Goal: Entertainment & Leisure: Consume media (video, audio)

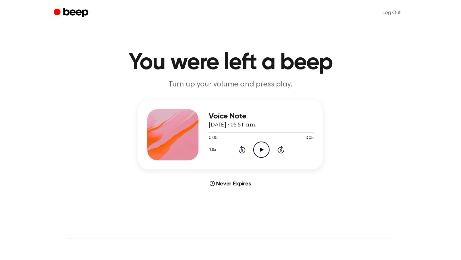
scroll to position [1, 0]
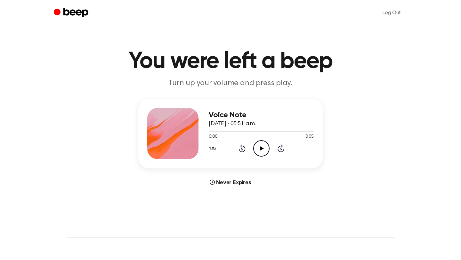
click at [258, 150] on icon "Play Audio" at bounding box center [261, 148] width 16 height 16
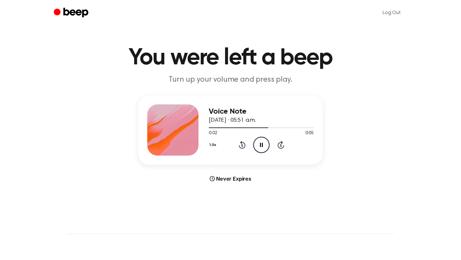
scroll to position [5, 0]
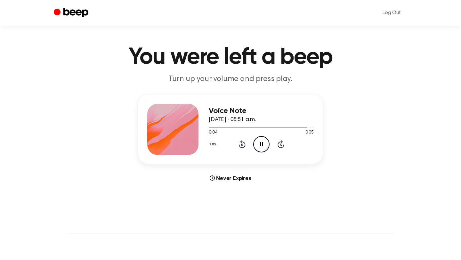
click at [263, 143] on icon "Pause Audio" at bounding box center [261, 144] width 16 height 16
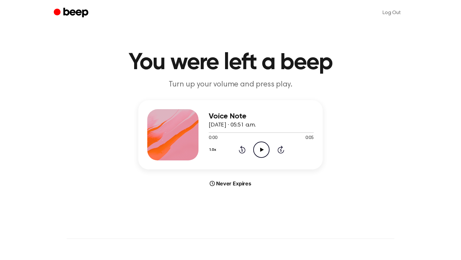
click at [258, 149] on icon "Play Audio" at bounding box center [261, 149] width 16 height 16
